Goal: Transaction & Acquisition: Subscribe to service/newsletter

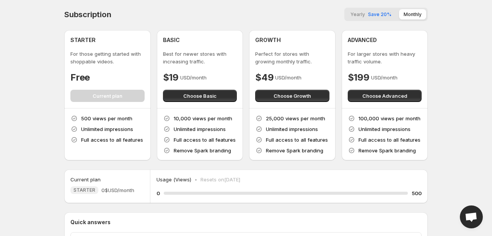
click at [365, 16] on button "Yearly Save 20%" at bounding box center [371, 14] width 50 height 10
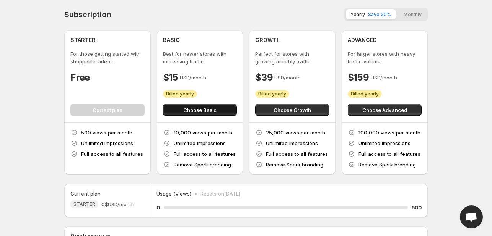
click at [188, 110] on span "Choose Basic" at bounding box center [199, 110] width 33 height 8
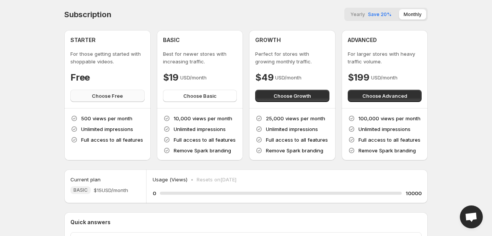
click at [118, 97] on span "Choose Free" at bounding box center [107, 96] width 31 height 8
